Goal: Information Seeking & Learning: Learn about a topic

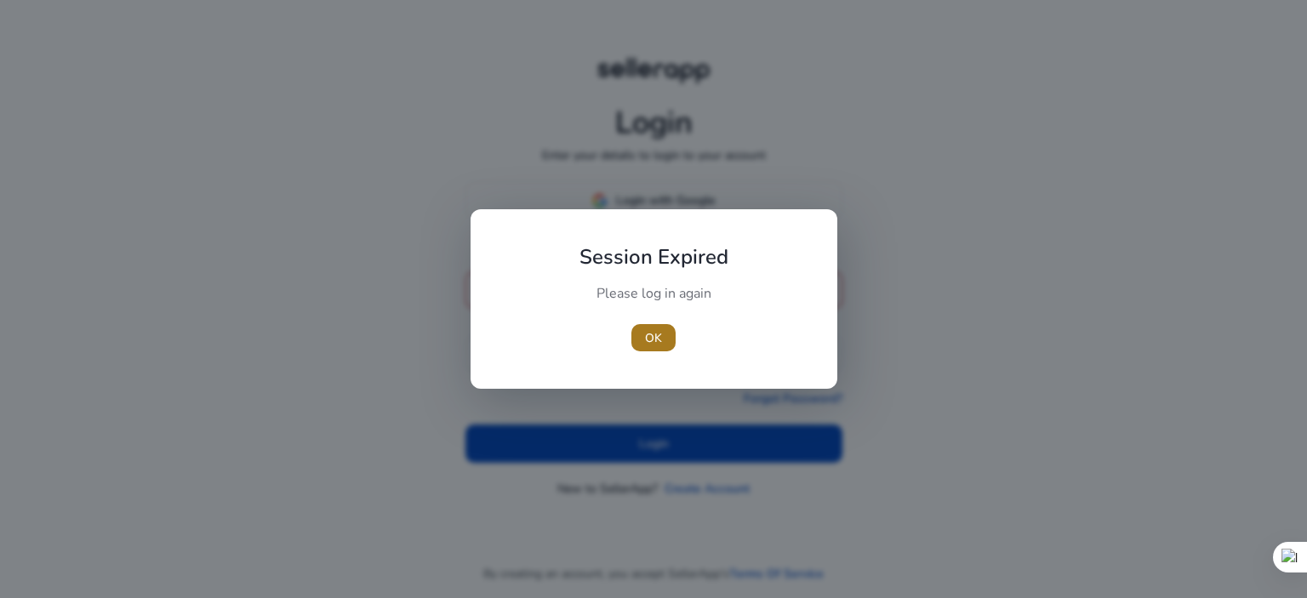
click at [647, 329] on span "OK" at bounding box center [653, 338] width 17 height 18
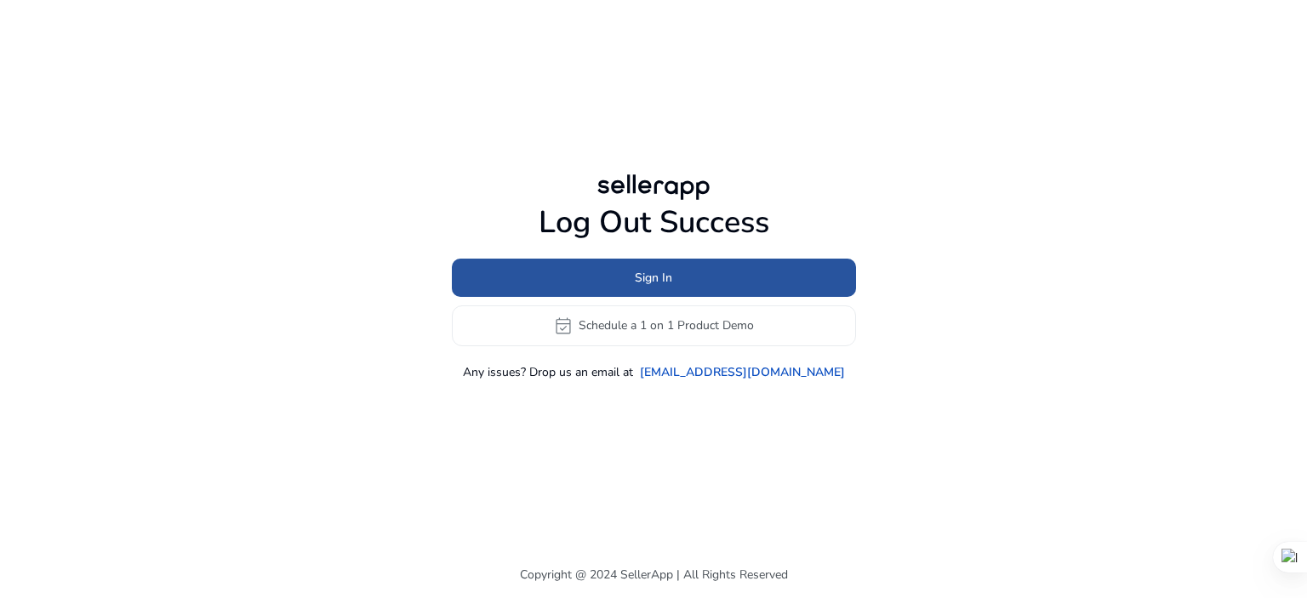
click at [666, 278] on span "Sign In" at bounding box center [653, 278] width 37 height 18
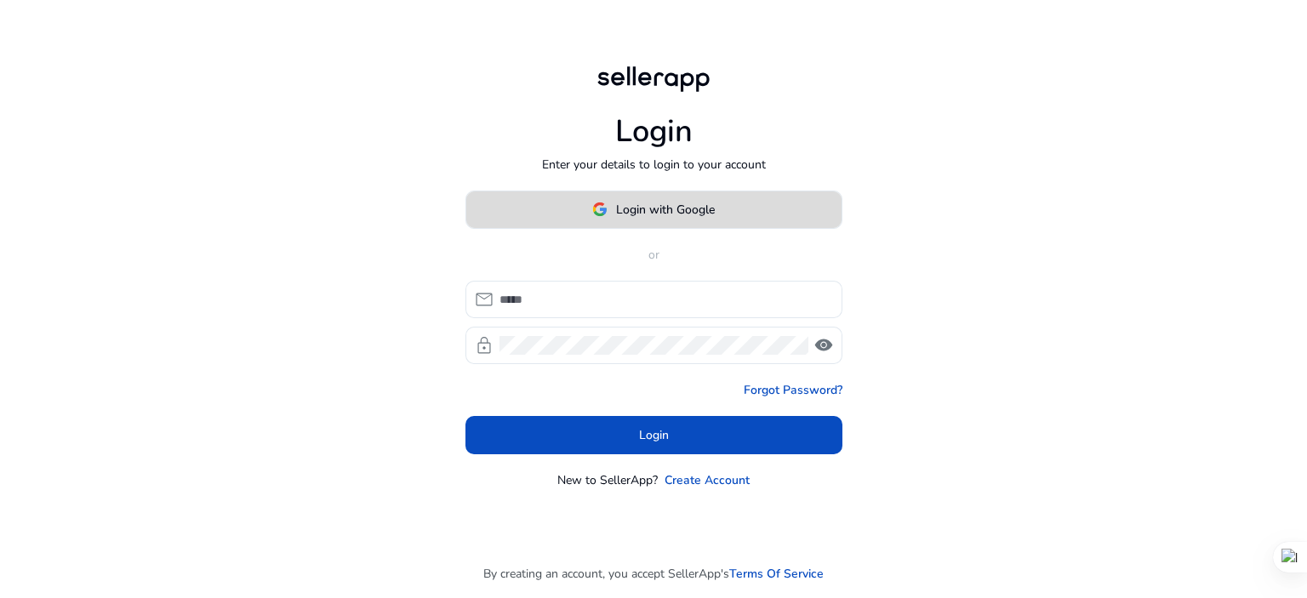
click at [683, 214] on span "Login with Google" at bounding box center [665, 210] width 99 height 18
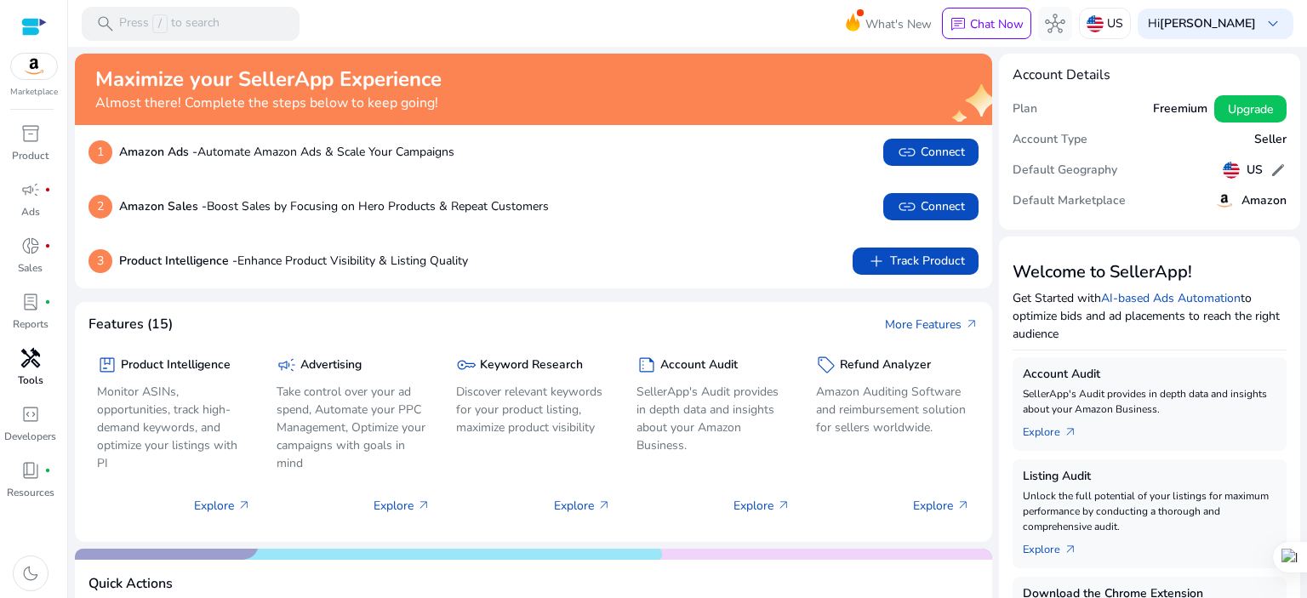
click at [26, 364] on span "handyman" at bounding box center [30, 358] width 20 height 20
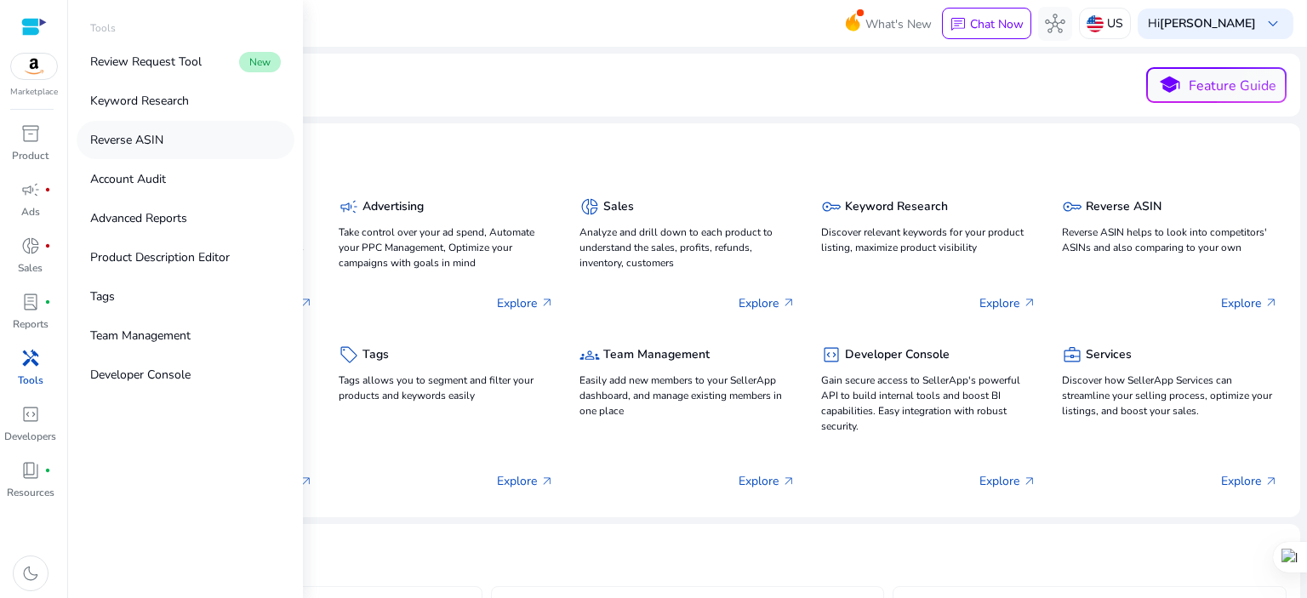
click at [129, 140] on p "Reverse ASIN" at bounding box center [126, 140] width 73 height 18
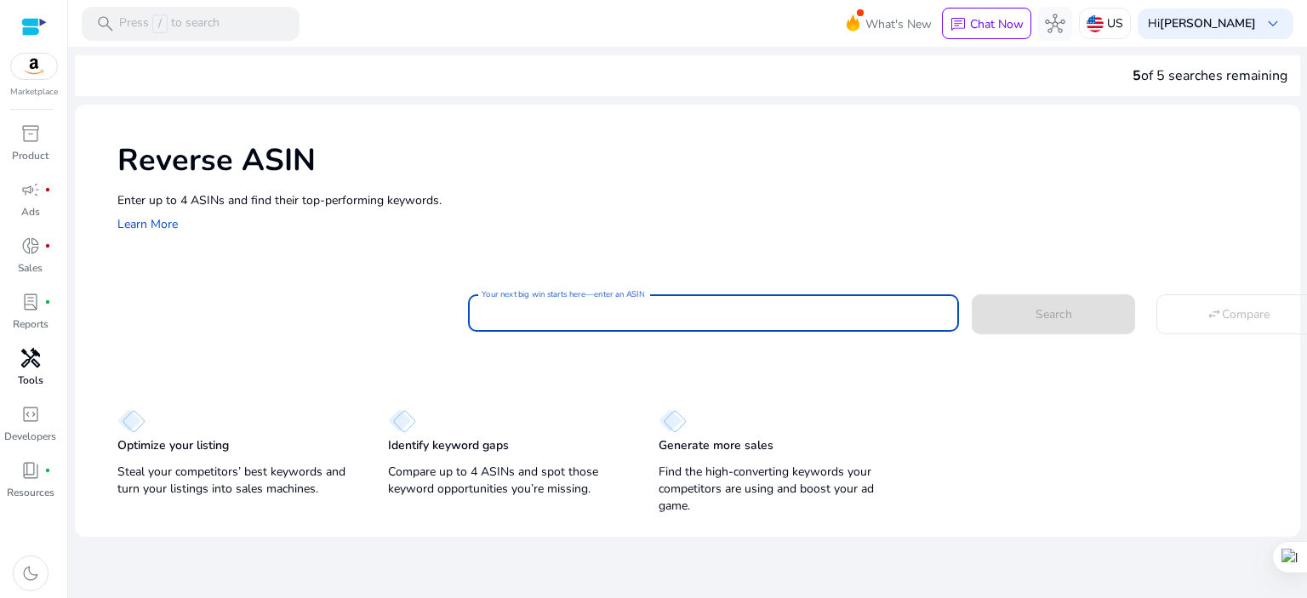
paste input "******"
type input "*"
paste input "**********"
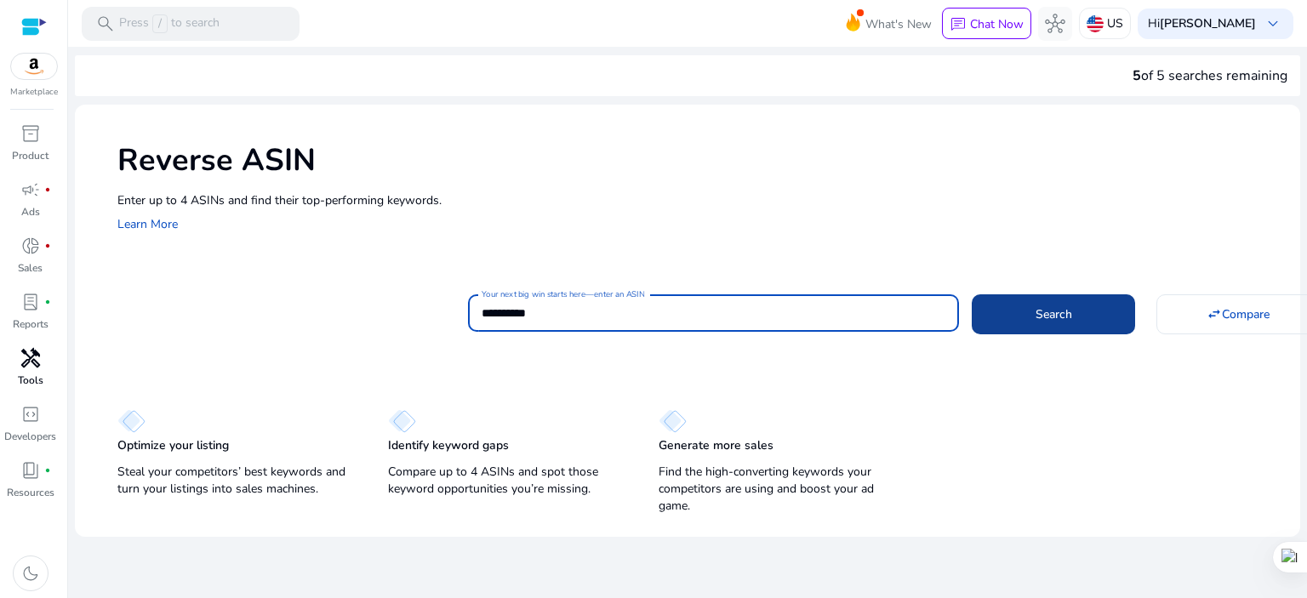
type input "**********"
click at [1037, 309] on span "Search" at bounding box center [1054, 315] width 37 height 18
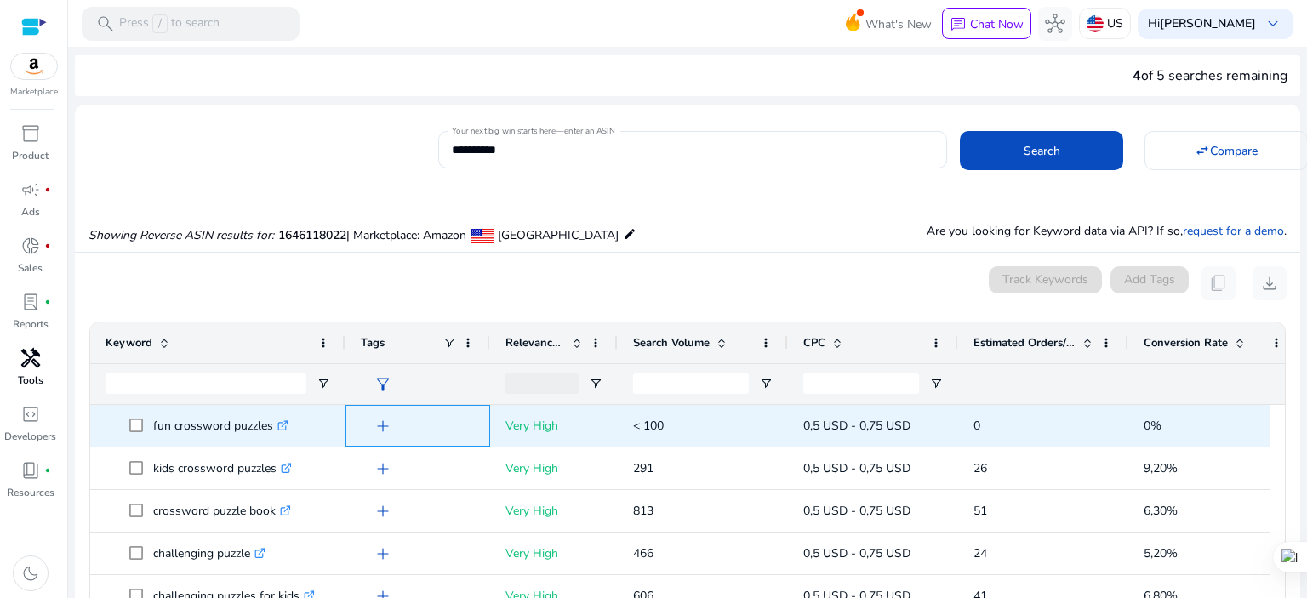
click at [386, 420] on span "add" at bounding box center [383, 426] width 20 height 20
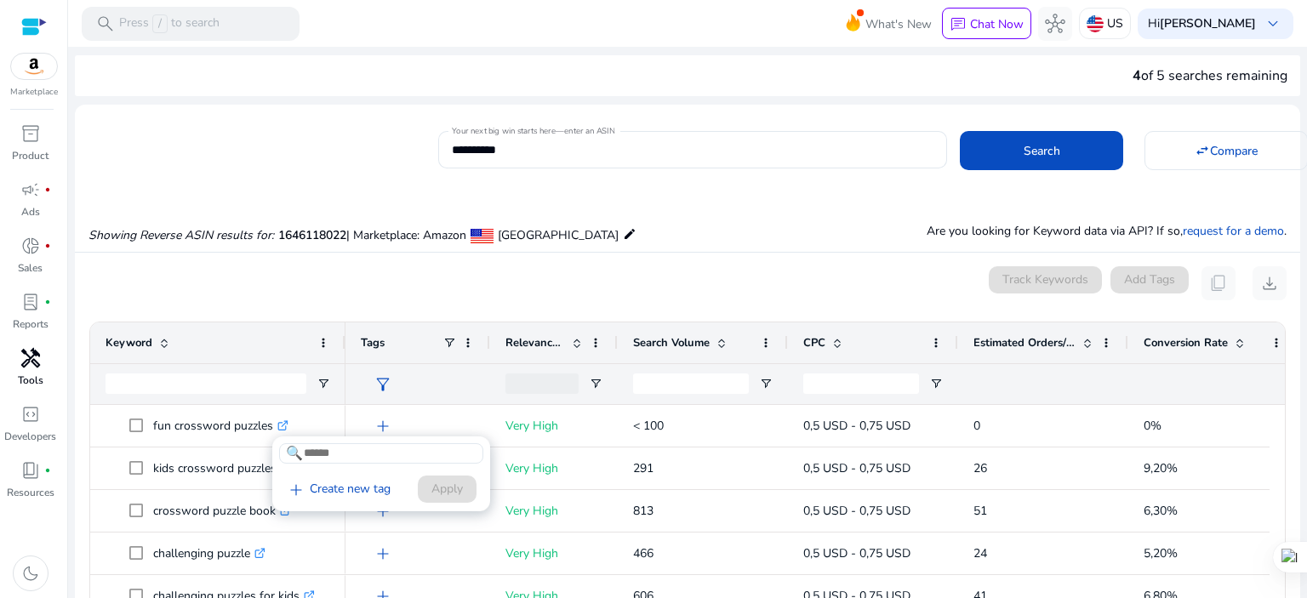
click at [337, 271] on div at bounding box center [653, 299] width 1307 height 598
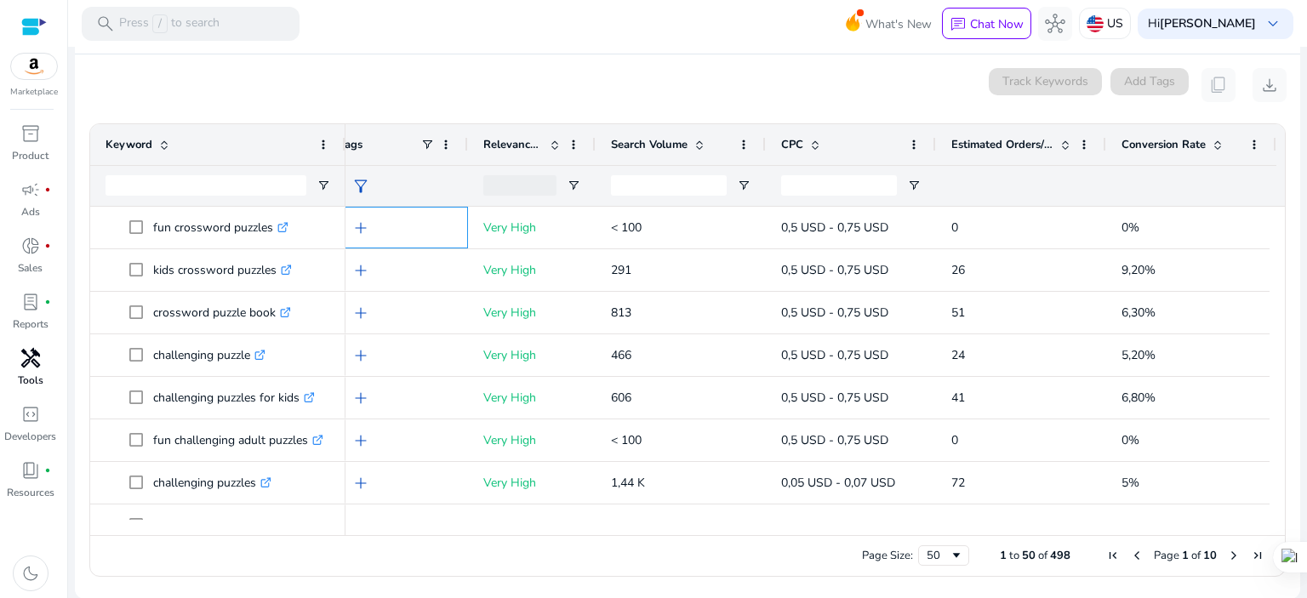
scroll to position [0, 32]
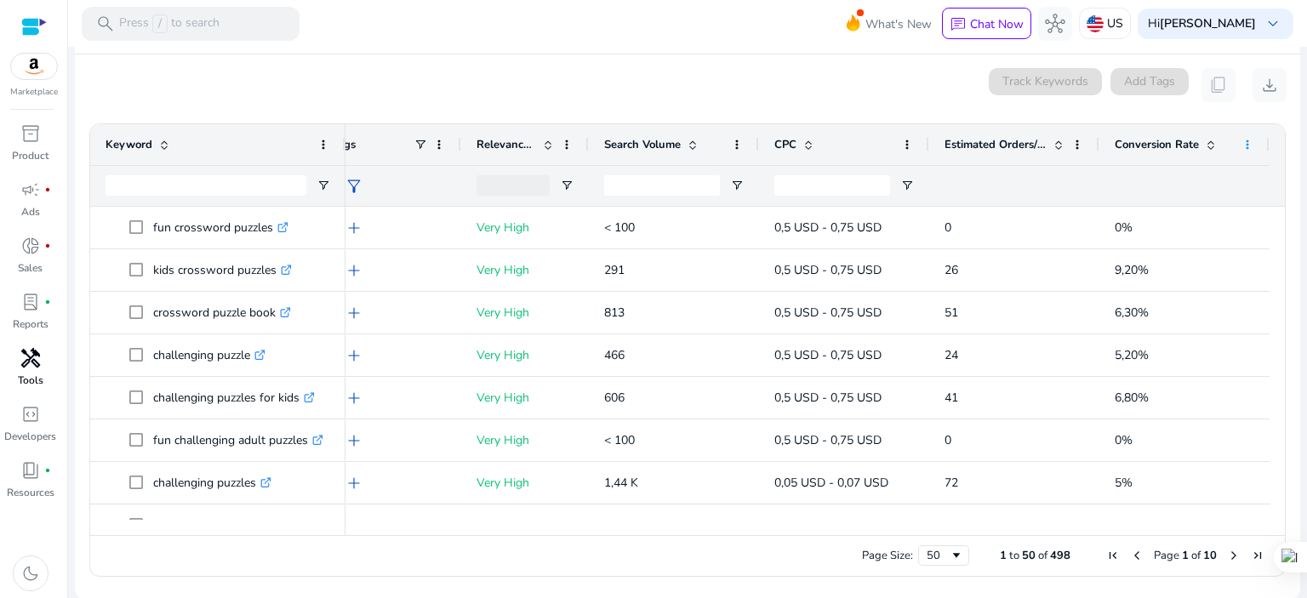
click at [1244, 139] on span at bounding box center [1248, 145] width 14 height 14
click at [325, 148] on span at bounding box center [324, 145] width 14 height 14
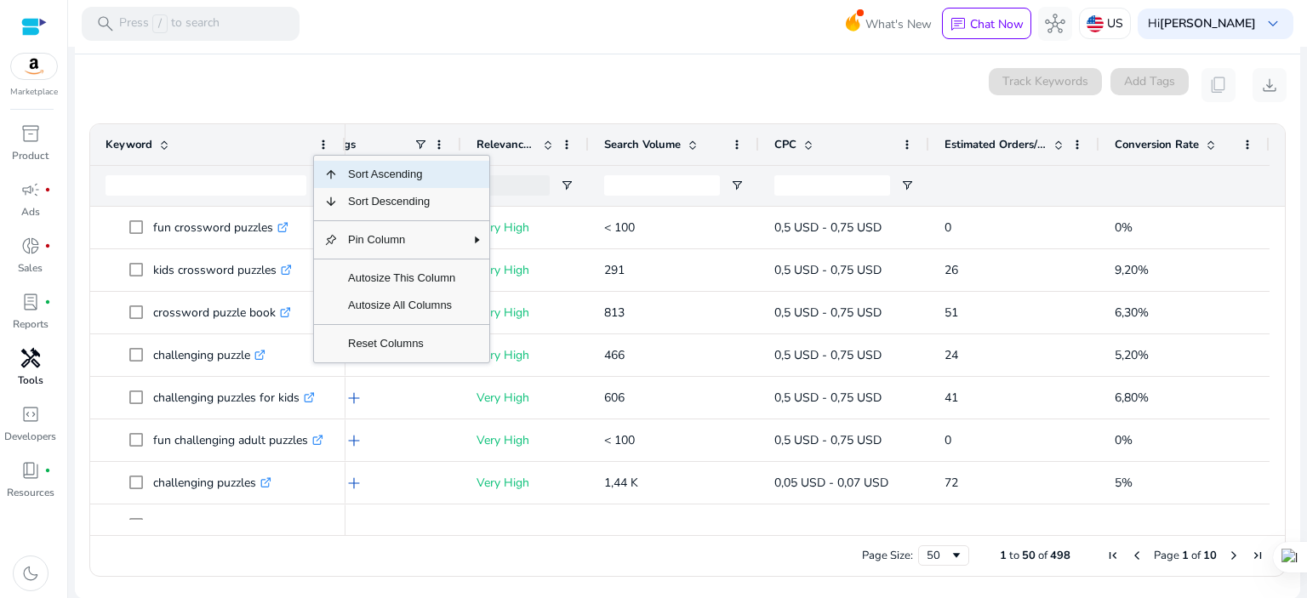
click at [378, 71] on div "0 keyword(s) selected Track Keywords Add Tags content_copy download" at bounding box center [688, 85] width 1198 height 34
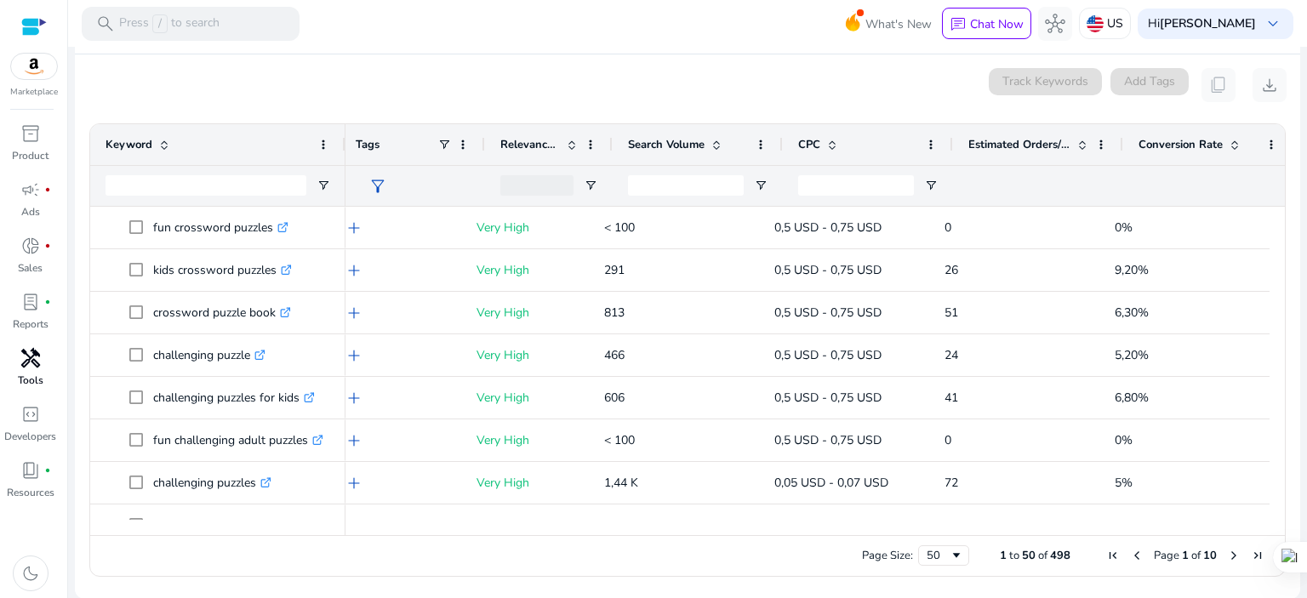
scroll to position [0, 0]
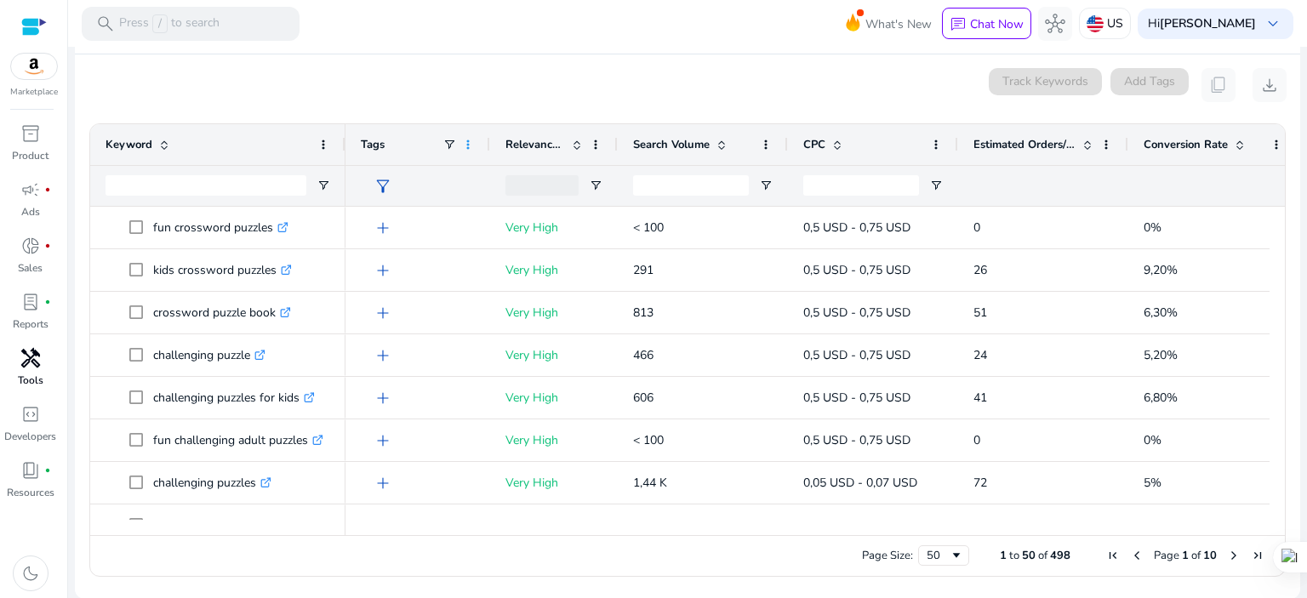
click at [468, 141] on span at bounding box center [468, 145] width 14 height 14
click at [489, 101] on mat-card "0 keyword(s) selected Track Keywords Add Tags content_copy download Press ALT D…" at bounding box center [688, 326] width 1226 height 545
click at [667, 151] on div "Search Volume" at bounding box center [693, 145] width 121 height 32
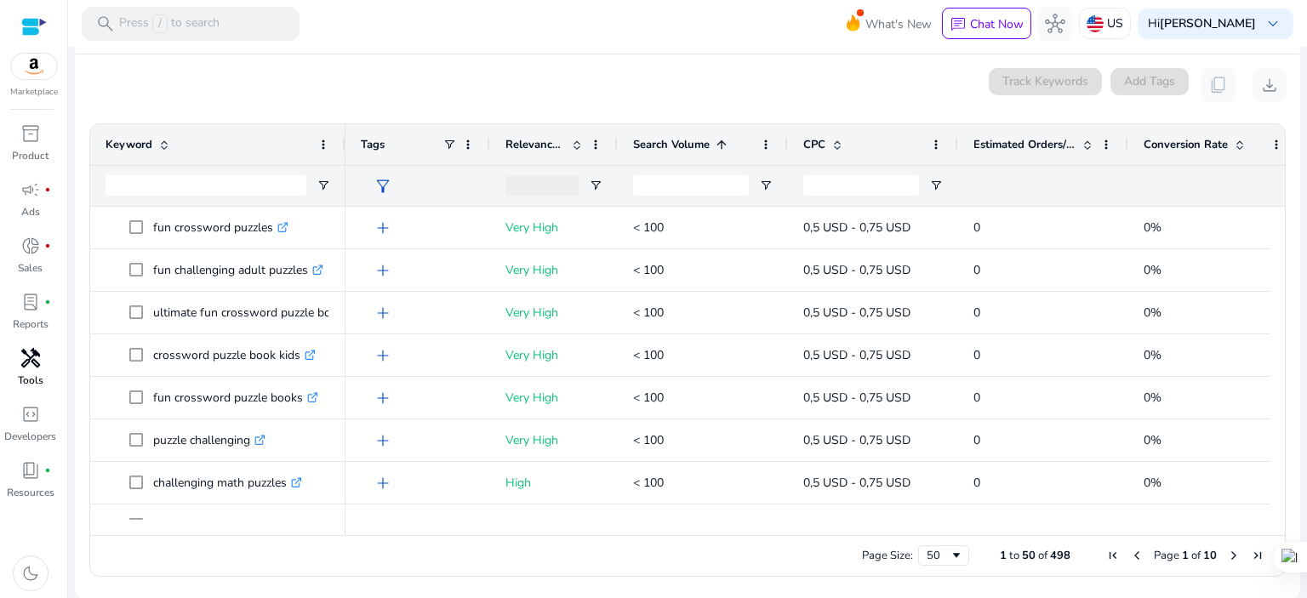
click at [667, 149] on span "Search Volume" at bounding box center [671, 144] width 77 height 15
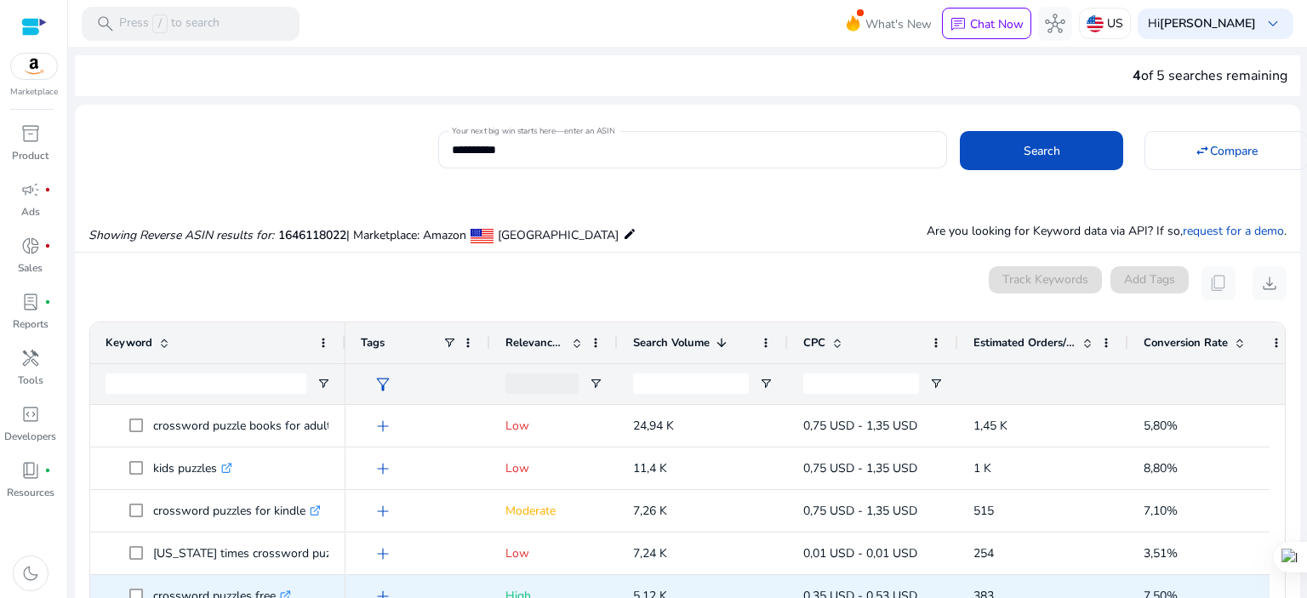
scroll to position [198, 0]
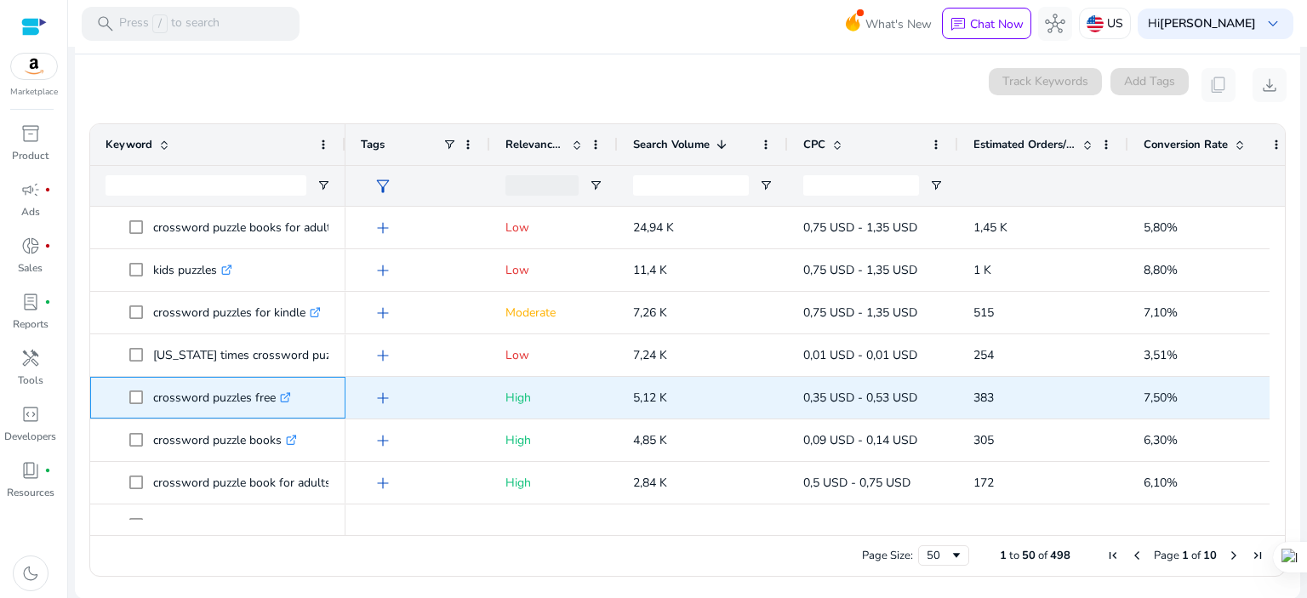
click at [288, 397] on icon ".st0{fill:#2c8af8}" at bounding box center [285, 397] width 11 height 11
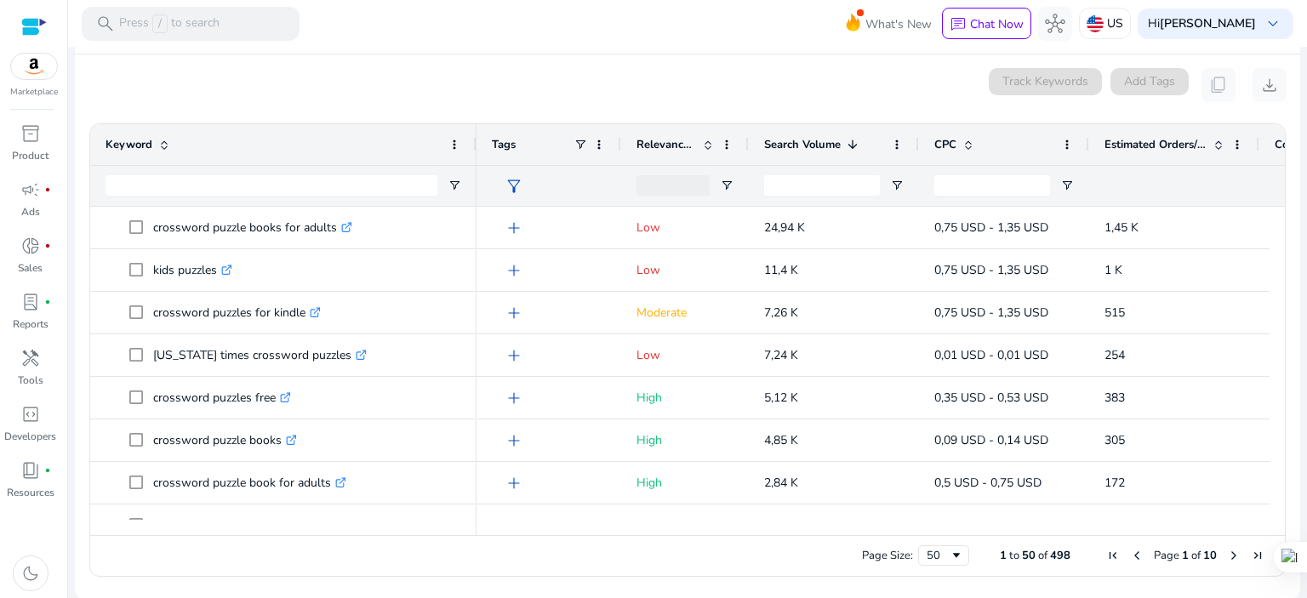
drag, startPoint x: 342, startPoint y: 139, endPoint x: 473, endPoint y: 142, distance: 131.1
click at [473, 142] on div at bounding box center [475, 144] width 7 height 41
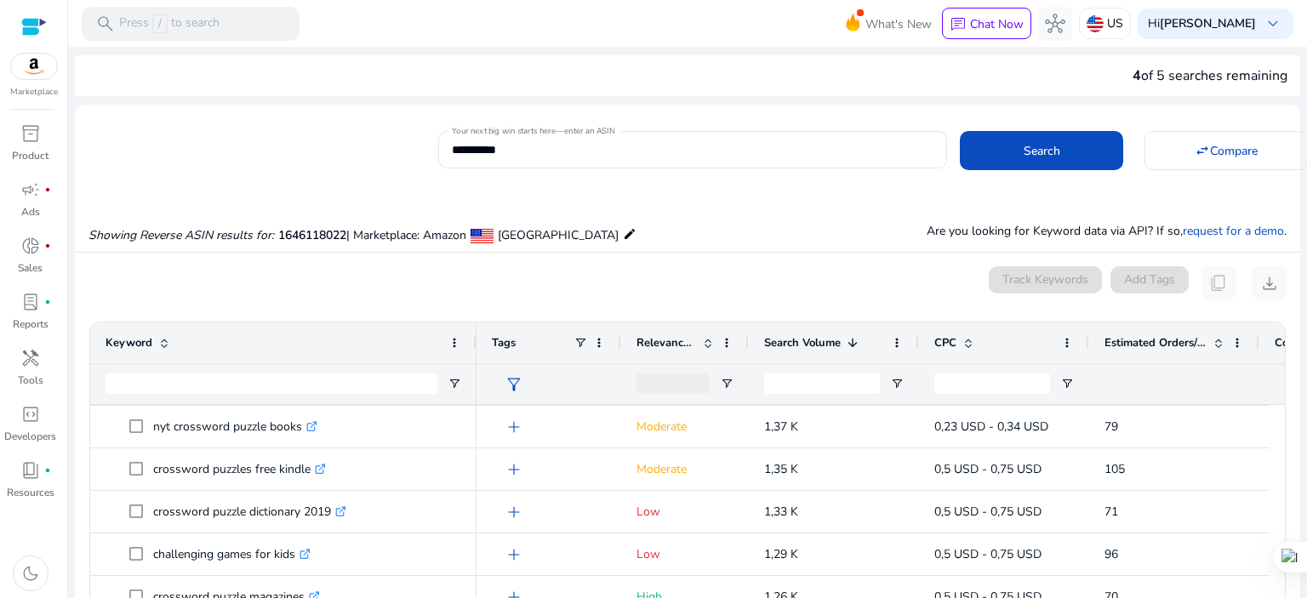
scroll to position [0, 0]
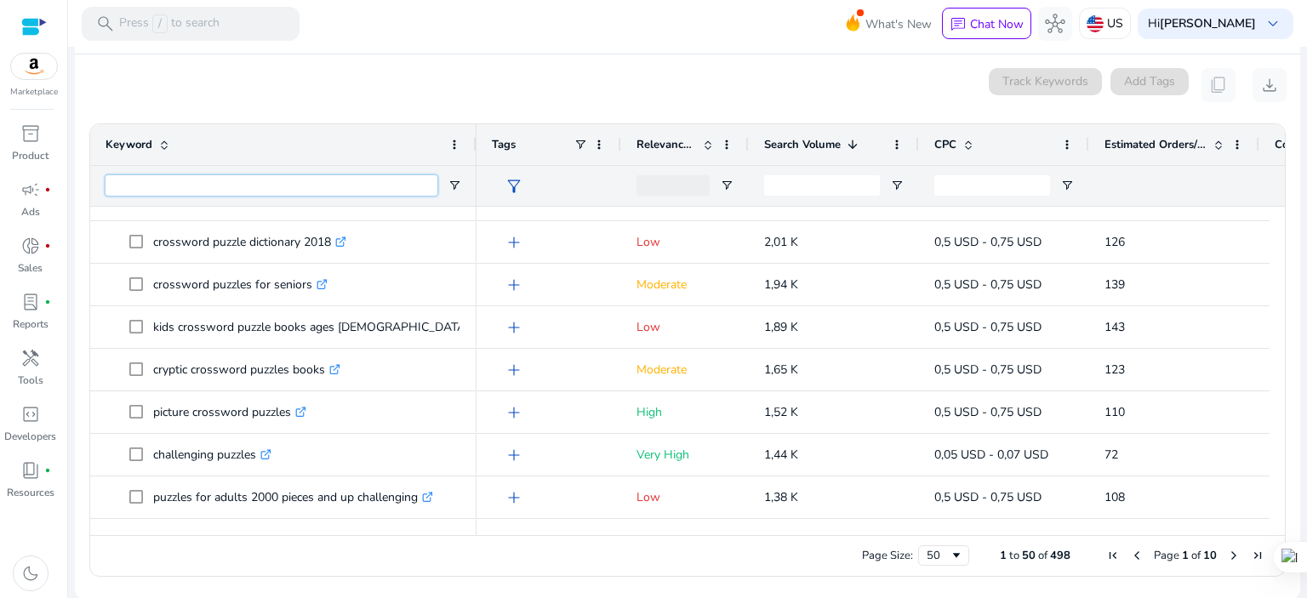
click at [314, 184] on input "Keyword Filter Input" at bounding box center [272, 185] width 332 height 20
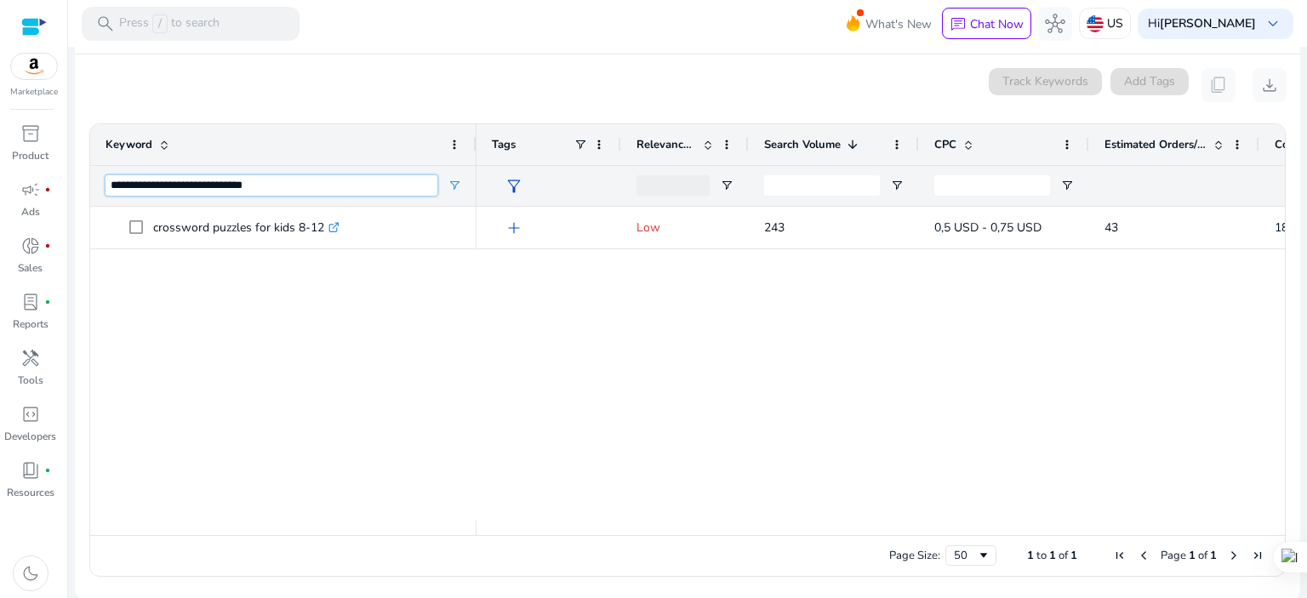
type input "**********"
